Goal: Transaction & Acquisition: Purchase product/service

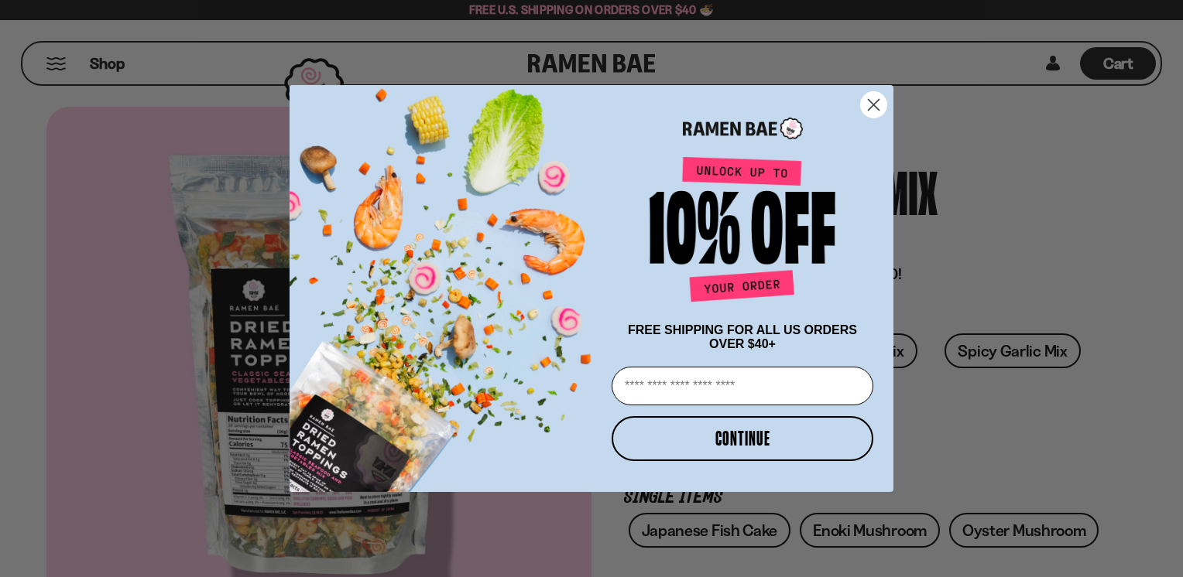
click at [810, 101] on circle "Close dialog" at bounding box center [874, 105] width 26 height 26
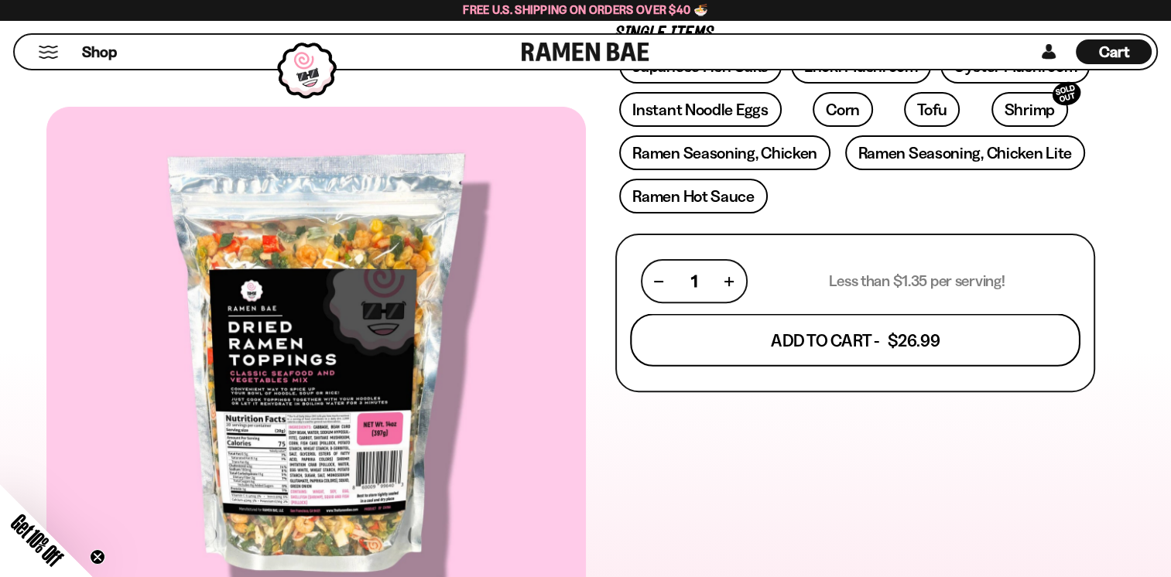
scroll to position [155, 0]
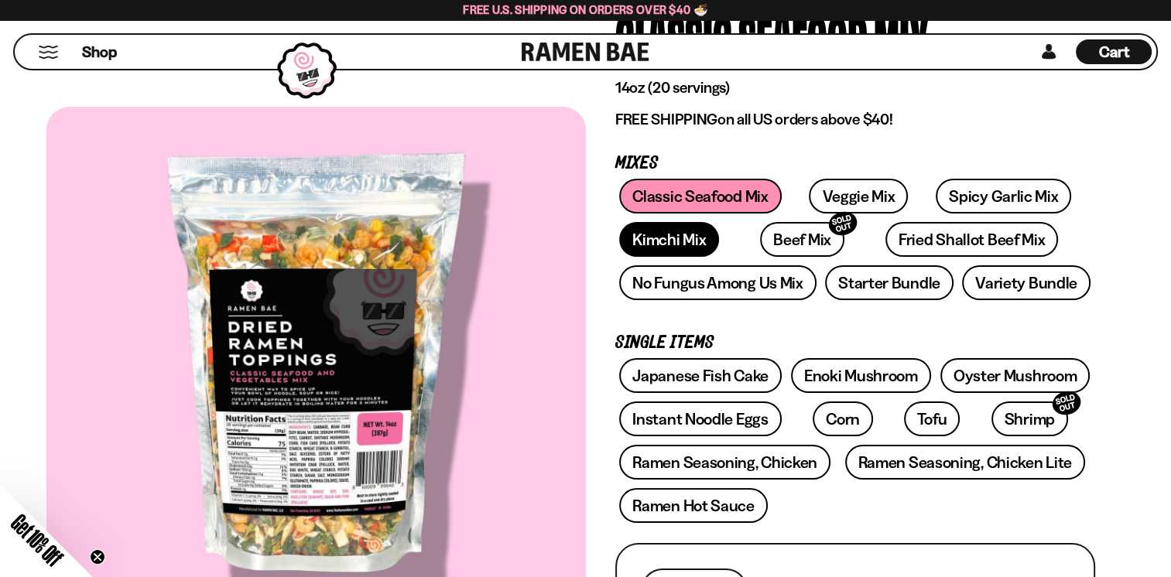
click at [628, 241] on link "Kimchi Mix" at bounding box center [669, 239] width 100 height 35
